Goal: Check status: Check status

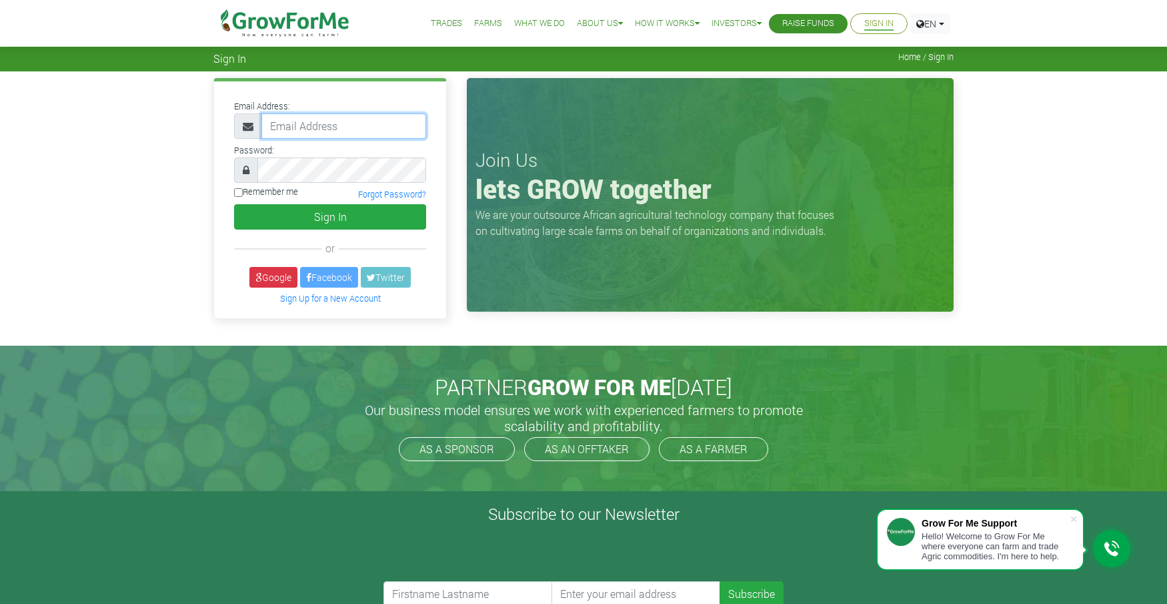
click at [328, 127] on input "email" at bounding box center [344, 125] width 165 height 25
type input "sebastian.stopper@cosmiel.com"
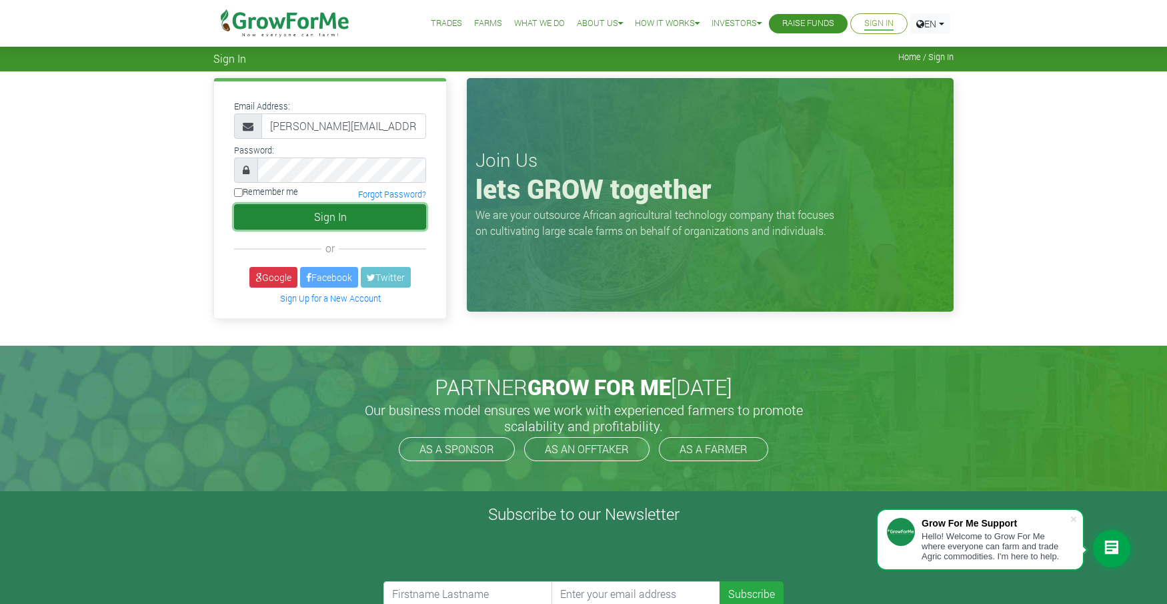
click at [308, 215] on button "Sign In" at bounding box center [330, 216] width 192 height 25
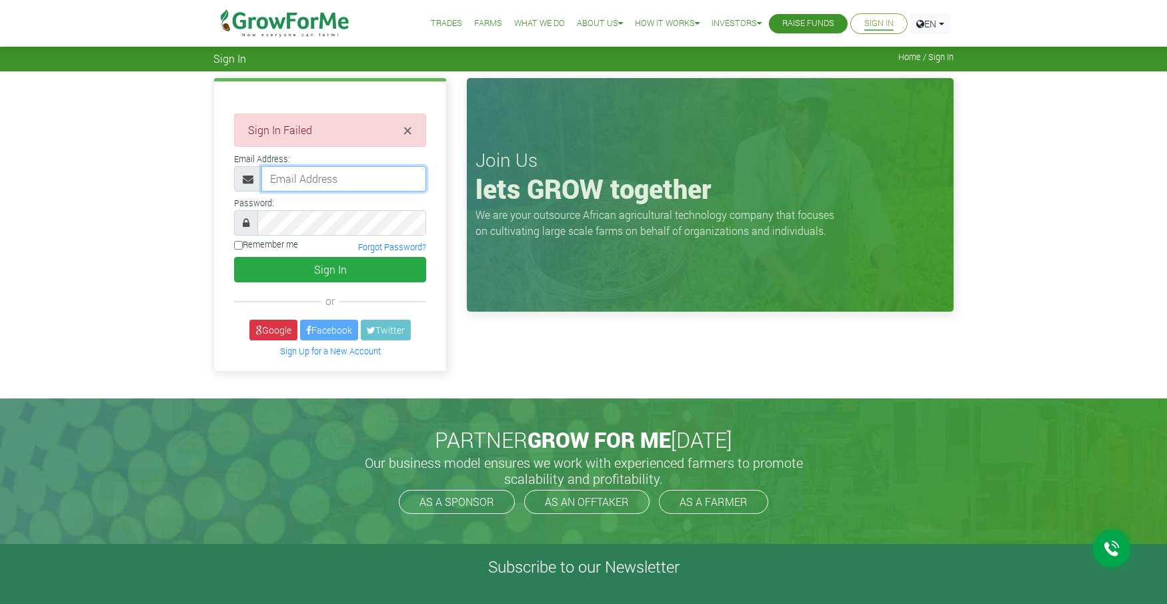
click at [290, 186] on input "email" at bounding box center [344, 178] width 165 height 25
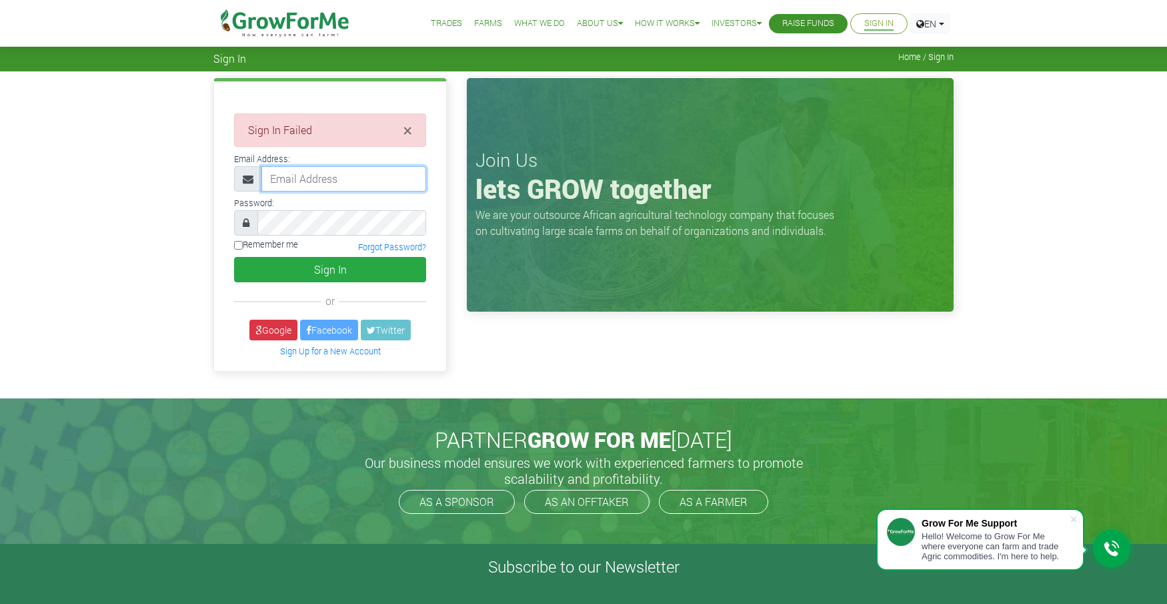
type input "[PERSON_NAME][EMAIL_ADDRESS][DOMAIN_NAME]"
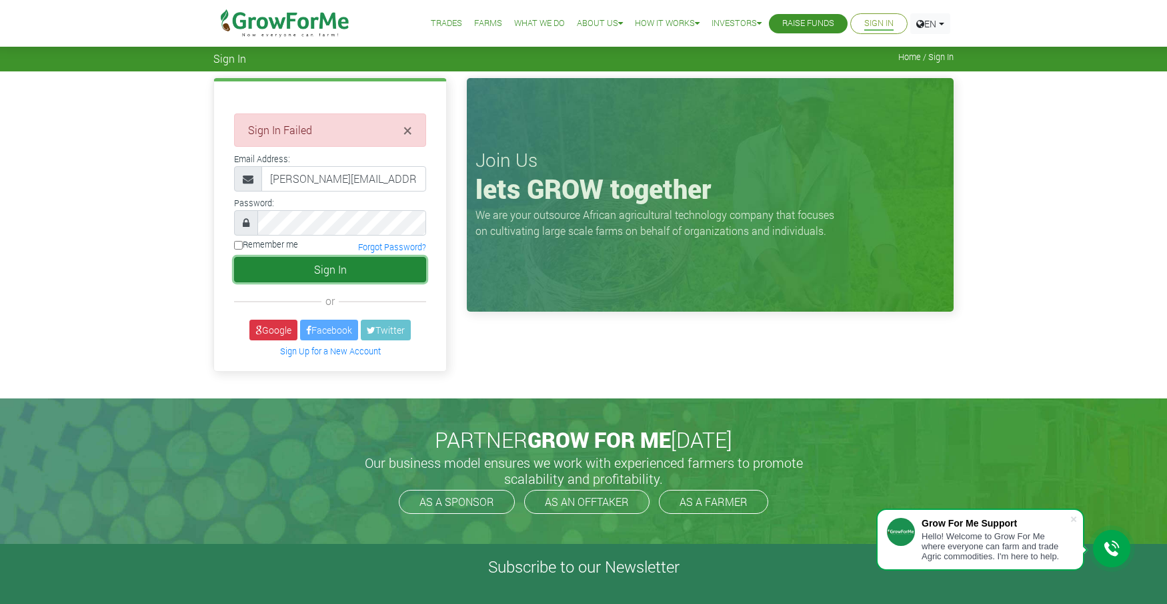
click at [281, 274] on button "Sign In" at bounding box center [330, 269] width 192 height 25
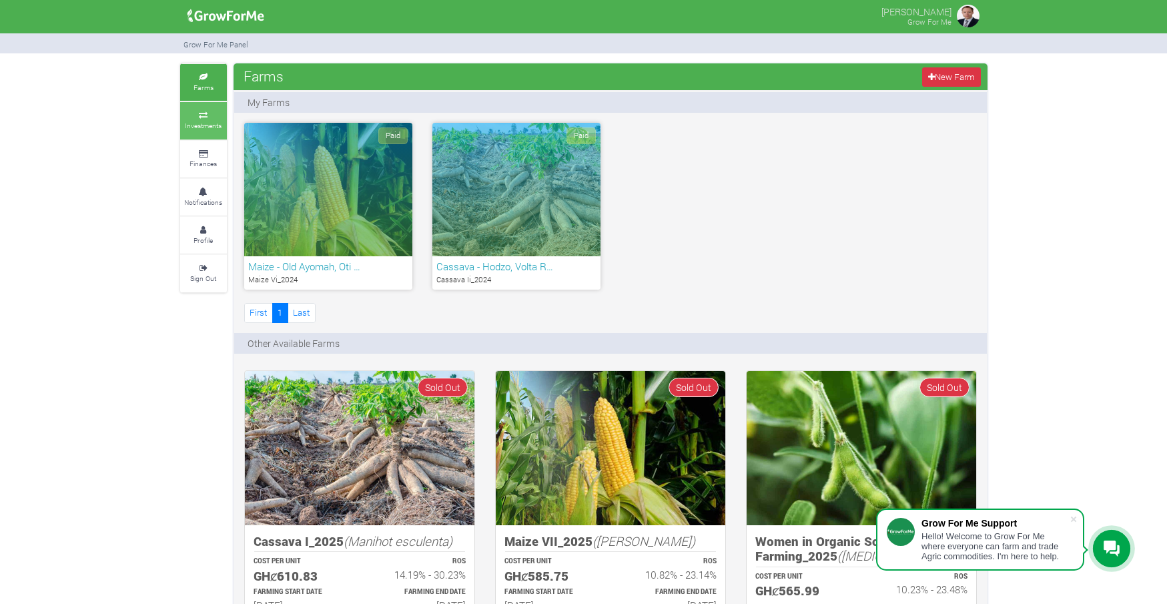
click at [211, 121] on small "Investments" at bounding box center [203, 125] width 37 height 9
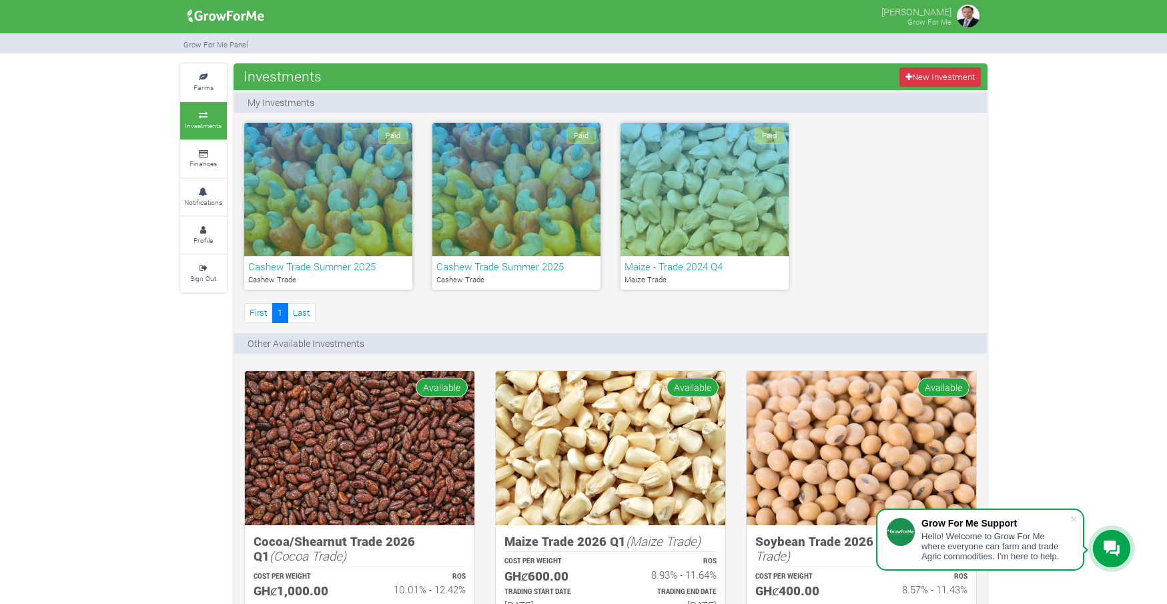
click at [318, 264] on h6 "Cashew Trade Summer 2025" at bounding box center [328, 266] width 160 height 12
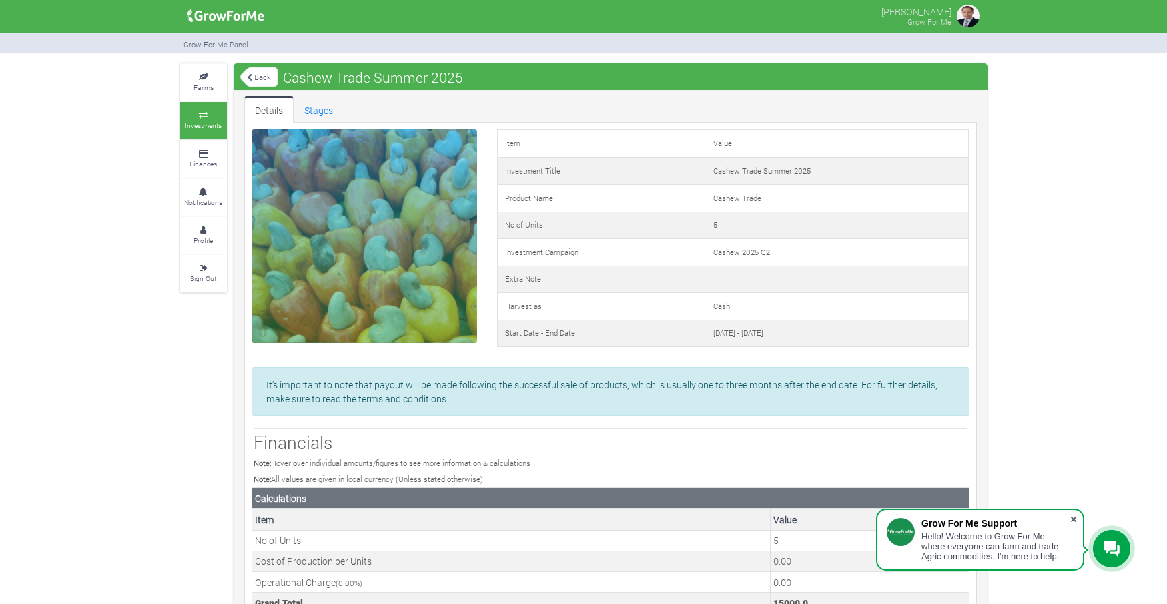
click at [1076, 518] on span at bounding box center [1073, 518] width 13 height 13
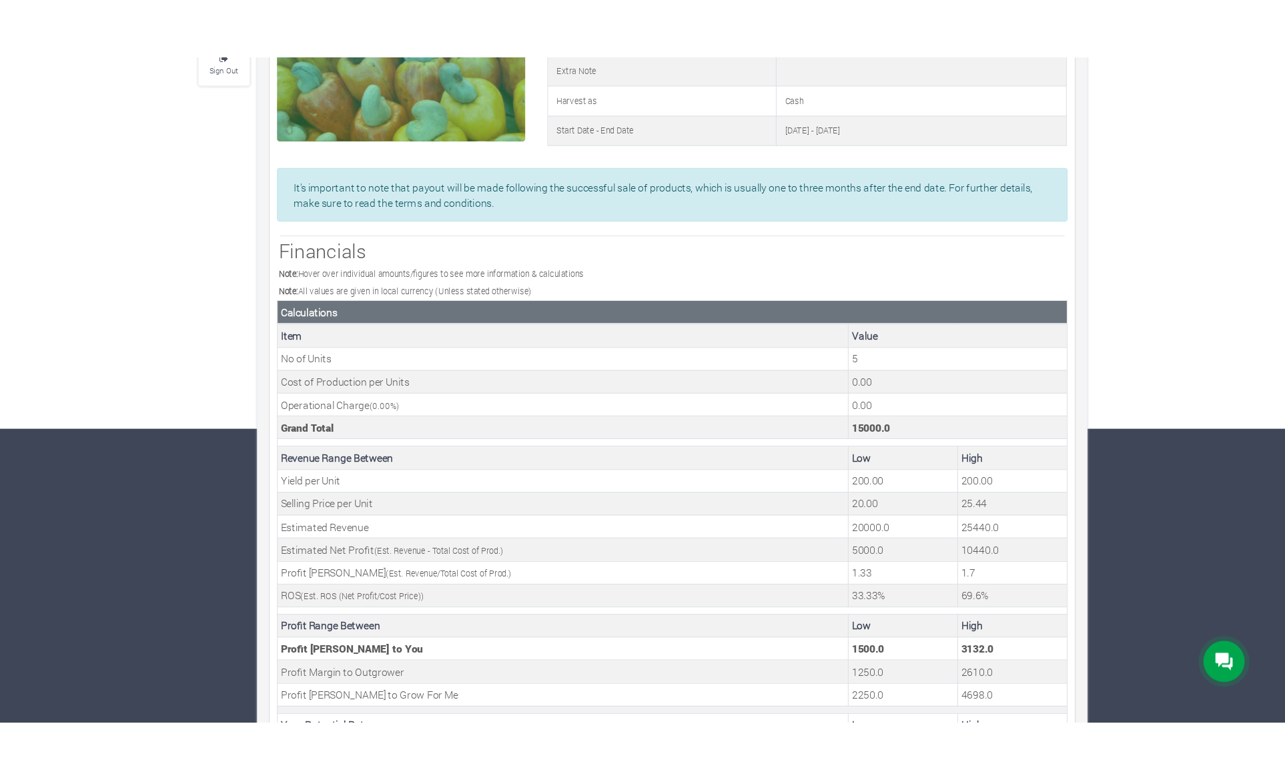
scroll to position [147, 0]
